Goal: Information Seeking & Learning: Learn about a topic

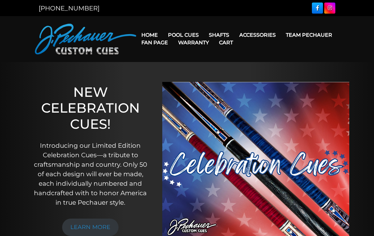
click at [219, 55] on link "JP Series (T) – NEW" at bounding box center [202, 52] width 78 height 9
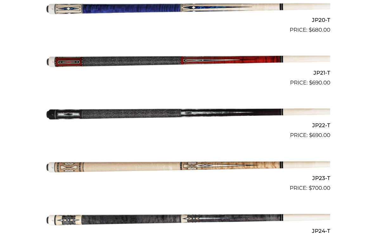
scroll to position [1225, 0]
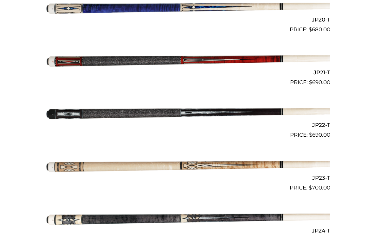
click at [73, 158] on img at bounding box center [187, 166] width 286 height 48
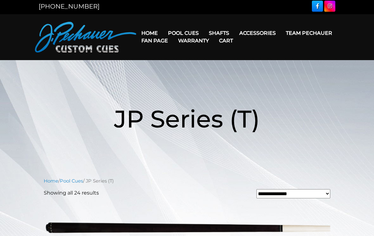
scroll to position [2, 0]
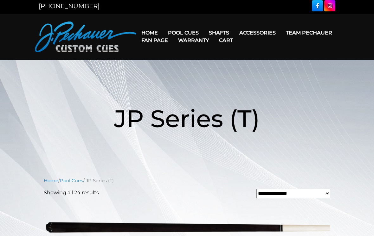
click at [218, 64] on link "Pro Series (R) – NEW" at bounding box center [202, 59] width 78 height 9
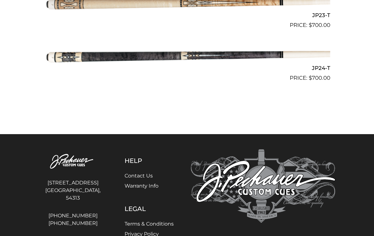
scroll to position [1349, 0]
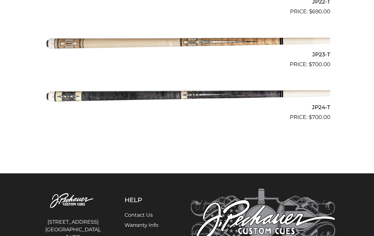
click at [75, 89] on img at bounding box center [187, 95] width 286 height 48
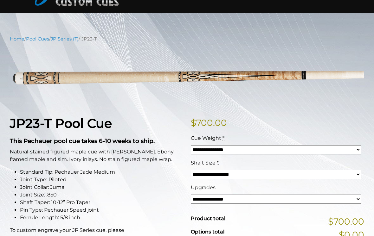
scroll to position [49, 0]
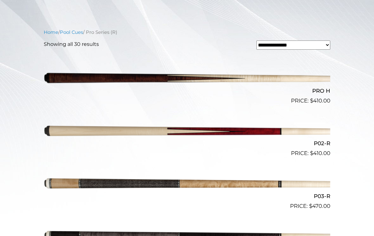
scroll to position [150, 0]
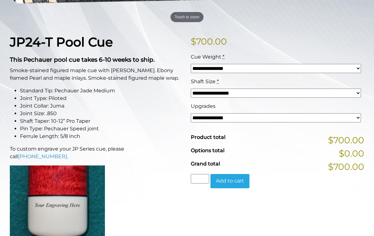
scroll to position [130, 0]
